Goal: Find contact information: Find contact information

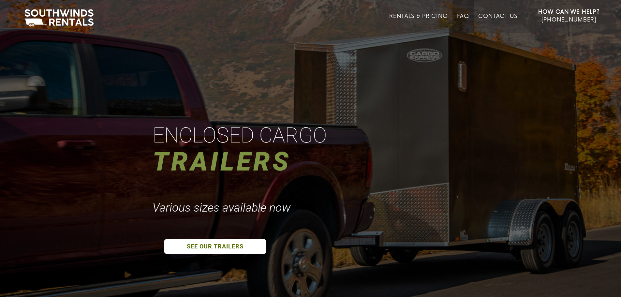
click at [464, 16] on link "FAQ" at bounding box center [463, 23] width 12 height 20
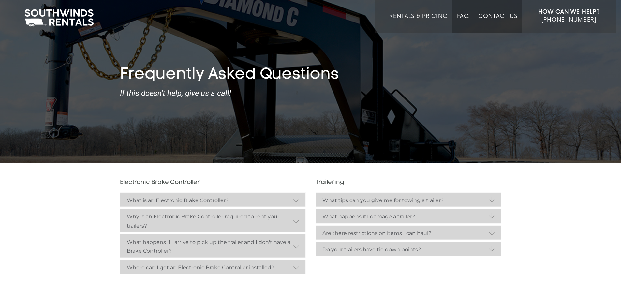
click at [503, 19] on link "Contact Us" at bounding box center [497, 23] width 39 height 20
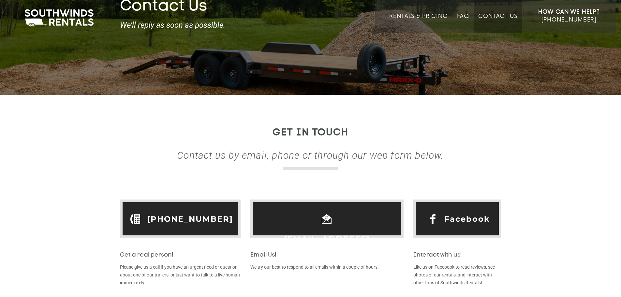
scroll to position [87, 0]
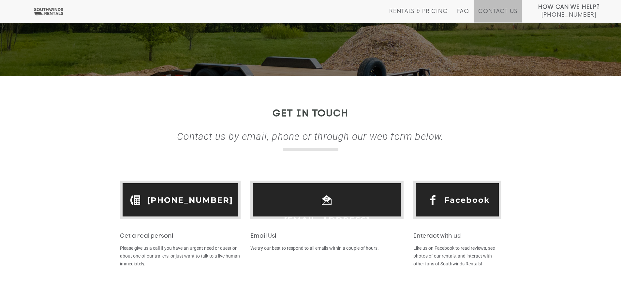
click at [462, 210] on link "Facebook" at bounding box center [467, 200] width 46 height 20
